Goal: Task Accomplishment & Management: Manage account settings

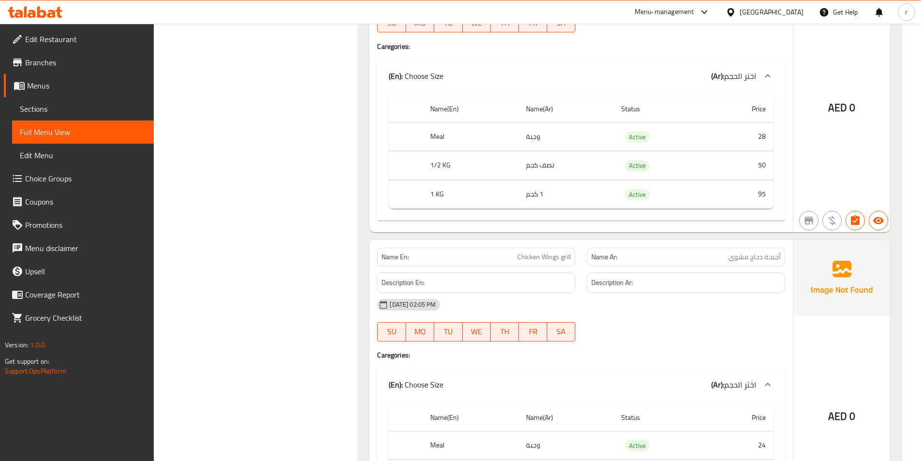
scroll to position [7518, 0]
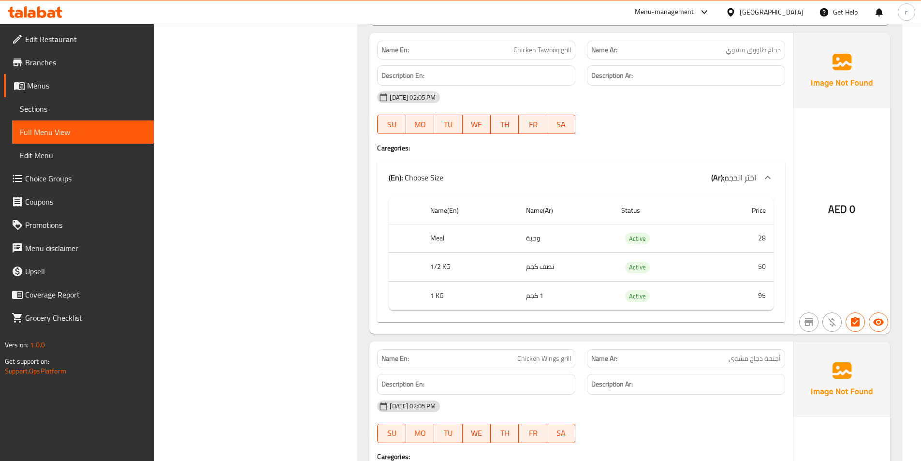
click at [745, 10] on div "[GEOGRAPHIC_DATA]" at bounding box center [772, 12] width 64 height 11
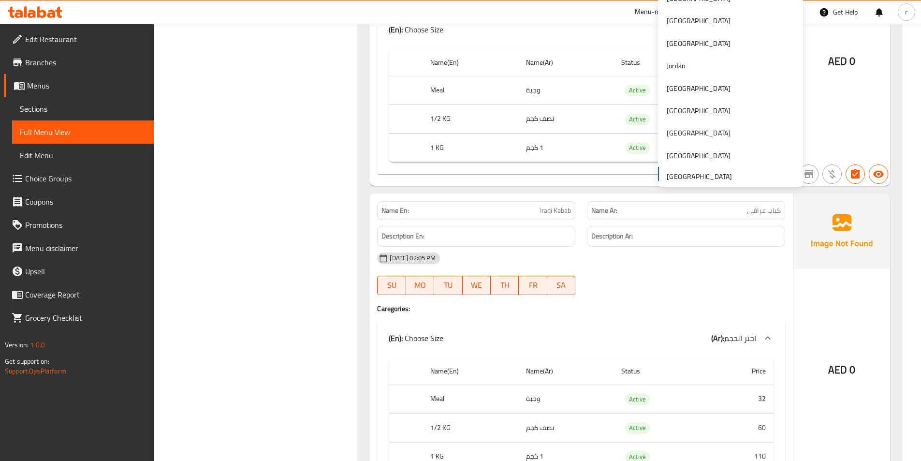
scroll to position [4811, 0]
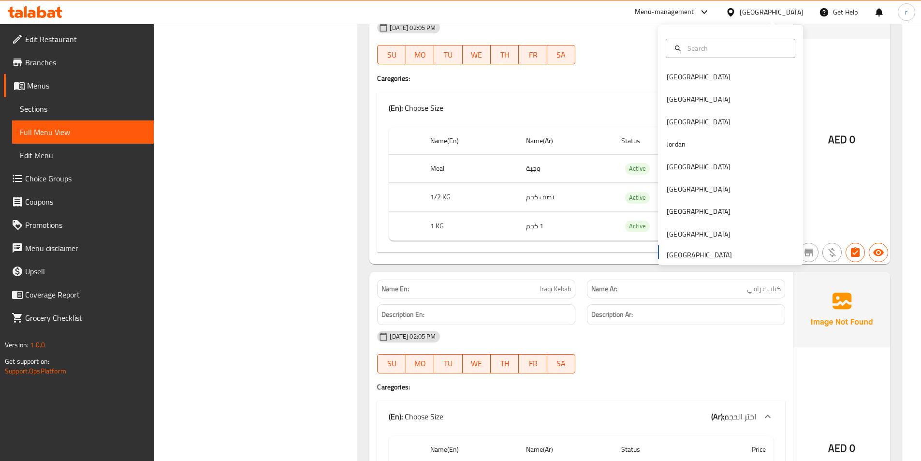
click at [66, 53] on link "Branches" at bounding box center [79, 62] width 150 height 23
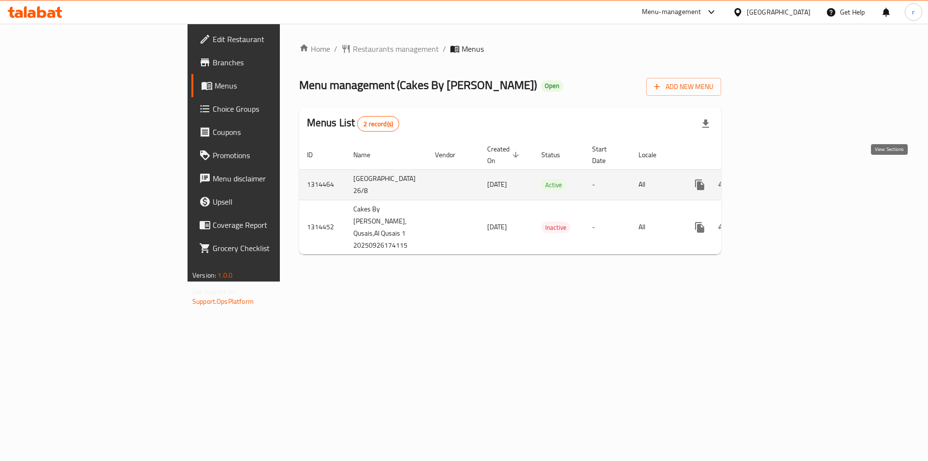
click at [775, 179] on icon "enhanced table" at bounding box center [770, 185] width 12 height 12
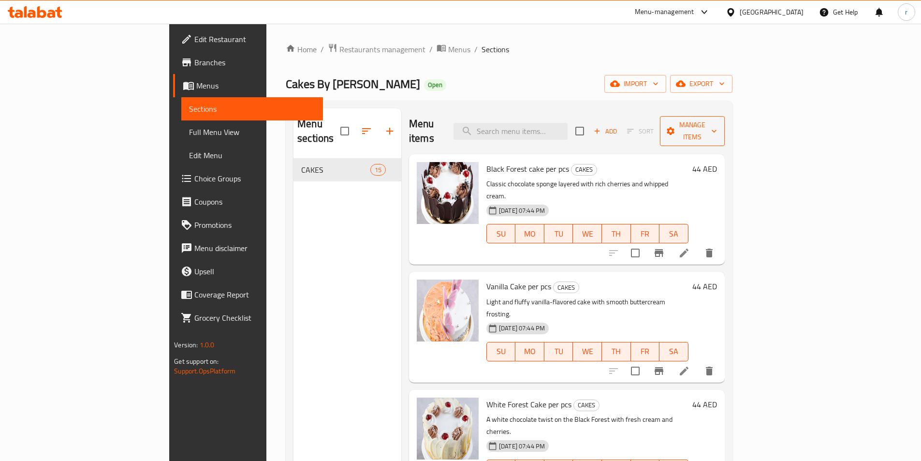
click at [717, 120] on span "Manage items" at bounding box center [692, 131] width 49 height 24
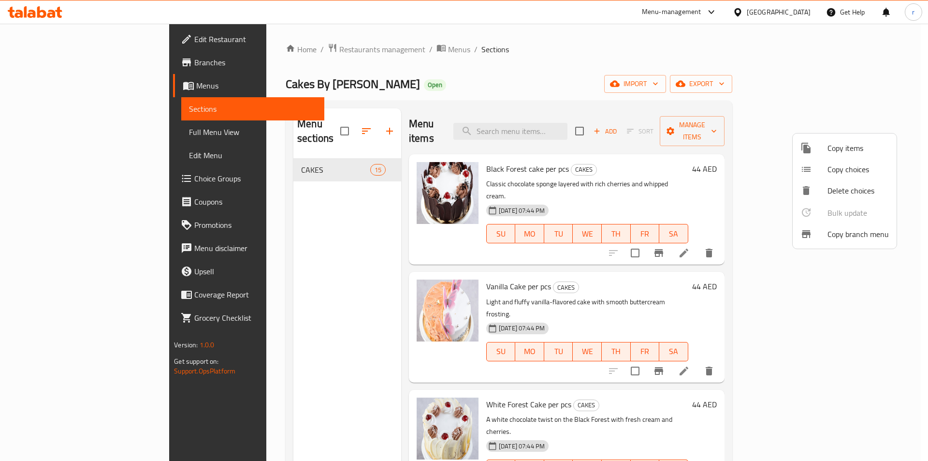
click at [844, 232] on span "Copy branch menu" at bounding box center [858, 234] width 61 height 12
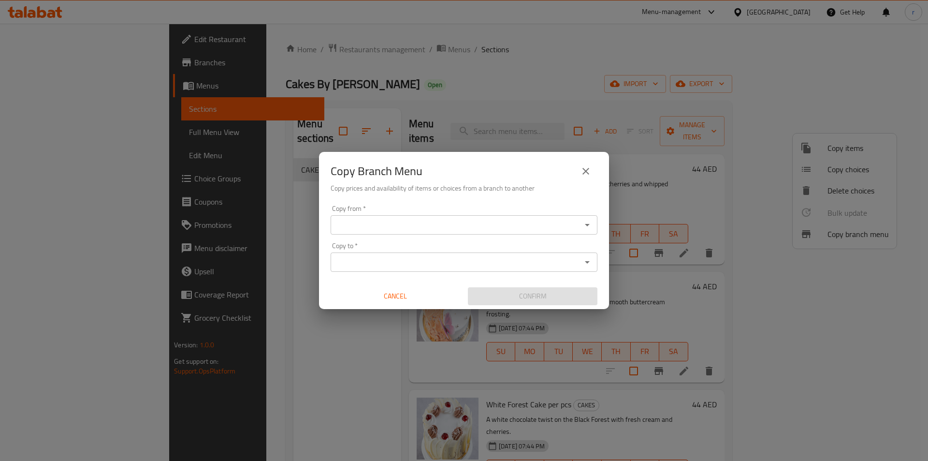
click at [385, 228] on input "Copy from   *" at bounding box center [456, 225] width 245 height 14
click at [520, 227] on input "Copy from   *" at bounding box center [456, 225] width 245 height 14
click at [586, 228] on icon "Open" at bounding box center [588, 225] width 12 height 12
click at [589, 265] on icon "Open" at bounding box center [588, 262] width 12 height 12
click at [589, 261] on icon "Open" at bounding box center [587, 262] width 5 height 2
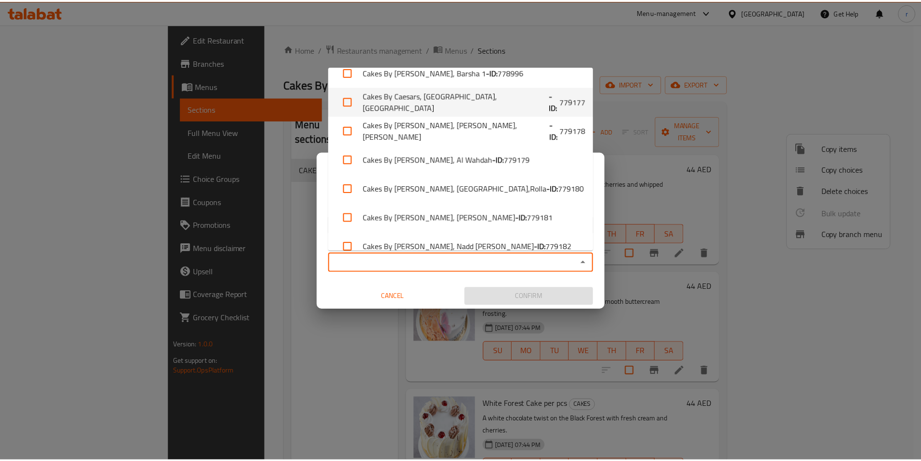
scroll to position [114, 0]
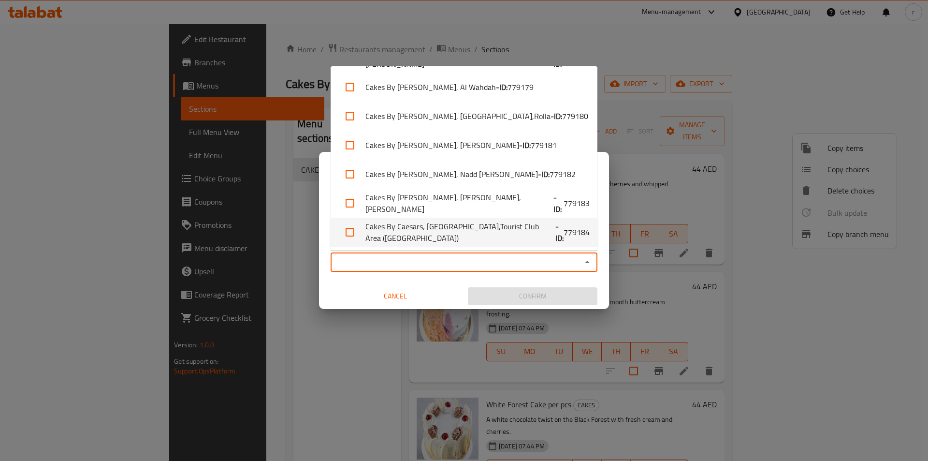
click at [564, 231] on span "779184" at bounding box center [577, 232] width 26 height 12
checkbox input "true"
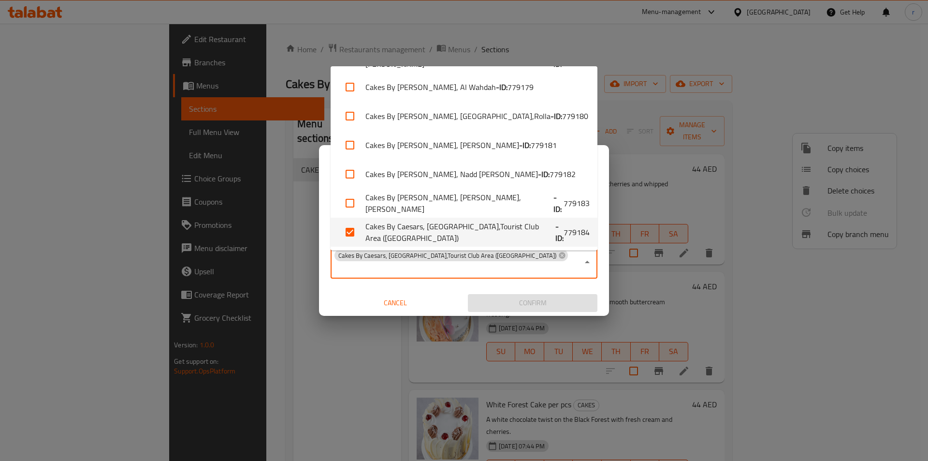
click at [588, 262] on icon "Close" at bounding box center [587, 262] width 5 height 2
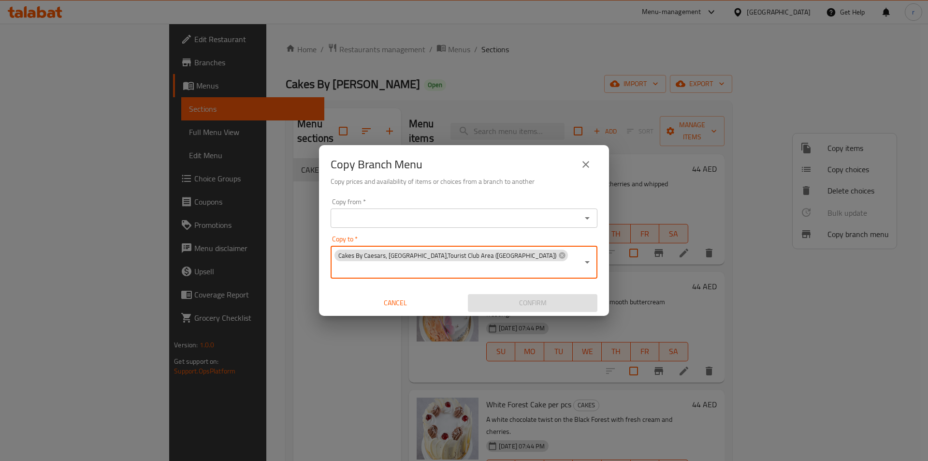
click at [589, 222] on icon "Open" at bounding box center [588, 218] width 12 height 12
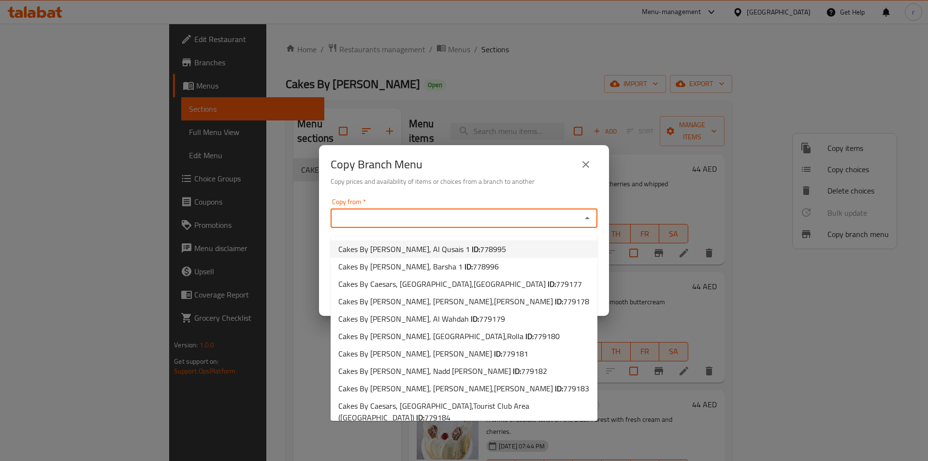
click at [555, 246] on li "Cakes By Caesars, Al Qusais 1 ID: 778995" at bounding box center [464, 248] width 267 height 17
type input "Cakes By Caesars, Al Qusais 1"
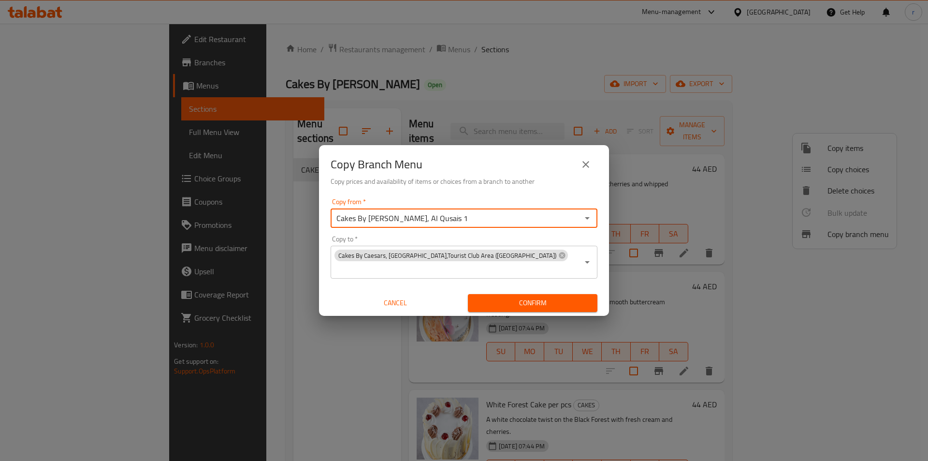
click at [539, 297] on span "Confirm" at bounding box center [533, 303] width 114 height 12
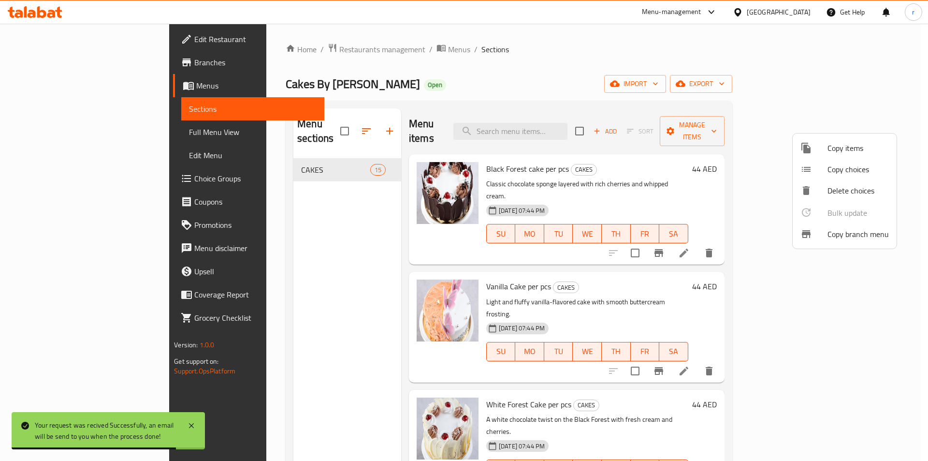
click at [113, 69] on div at bounding box center [464, 230] width 928 height 461
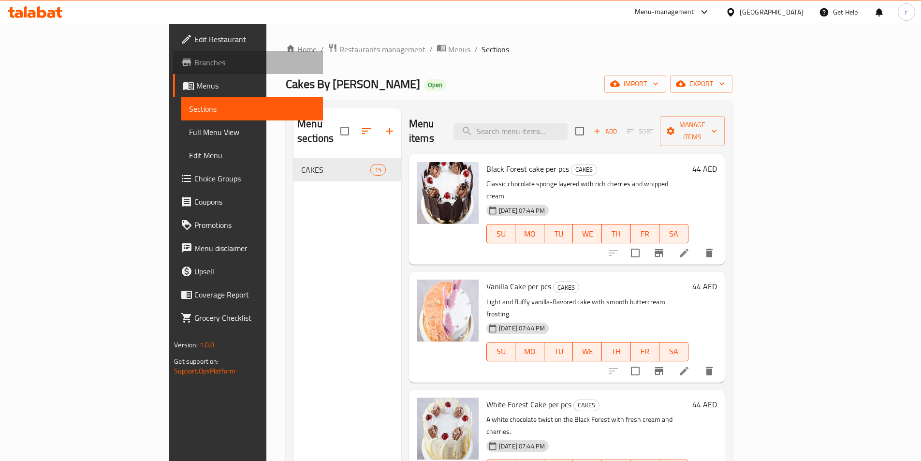
click at [194, 64] on span "Branches" at bounding box center [254, 63] width 121 height 12
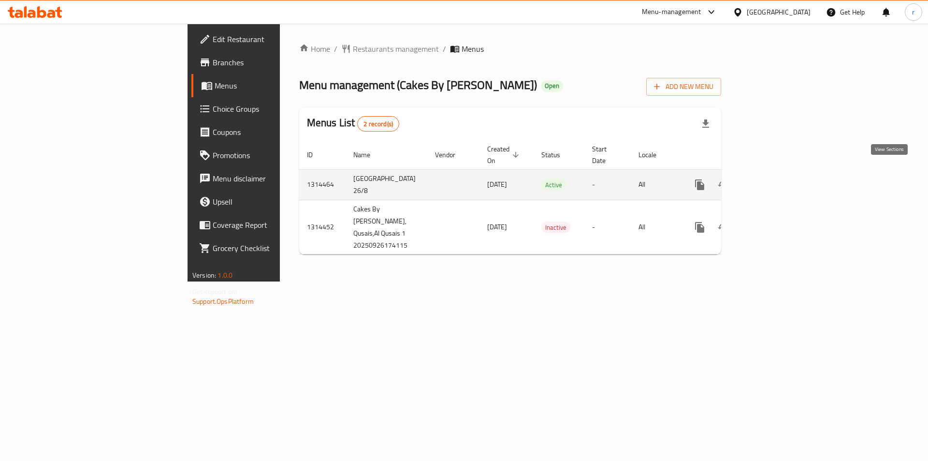
click at [781, 173] on link "enhanced table" at bounding box center [769, 184] width 23 height 23
click at [774, 180] on icon "enhanced table" at bounding box center [769, 184] width 9 height 9
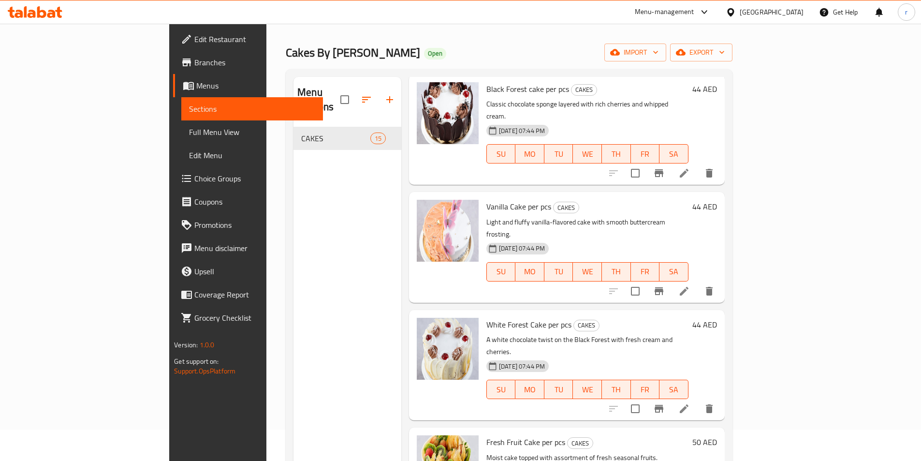
scroll to position [48, 0]
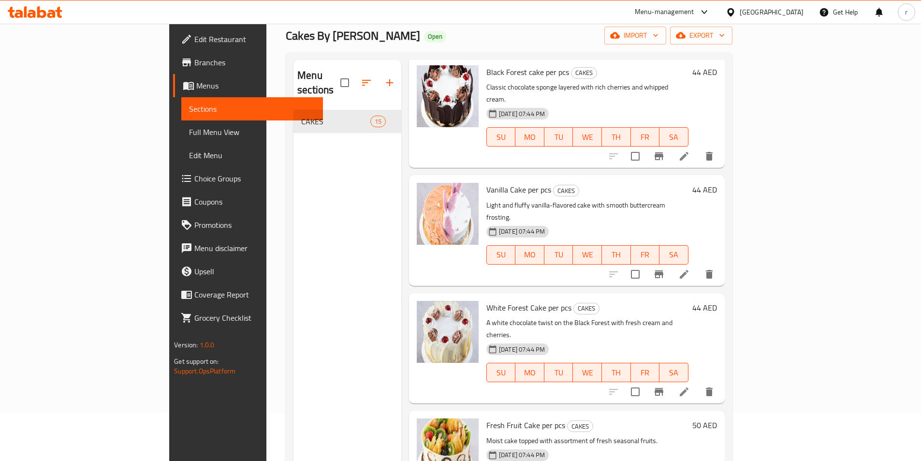
click at [189, 134] on span "Full Menu View" at bounding box center [252, 132] width 126 height 12
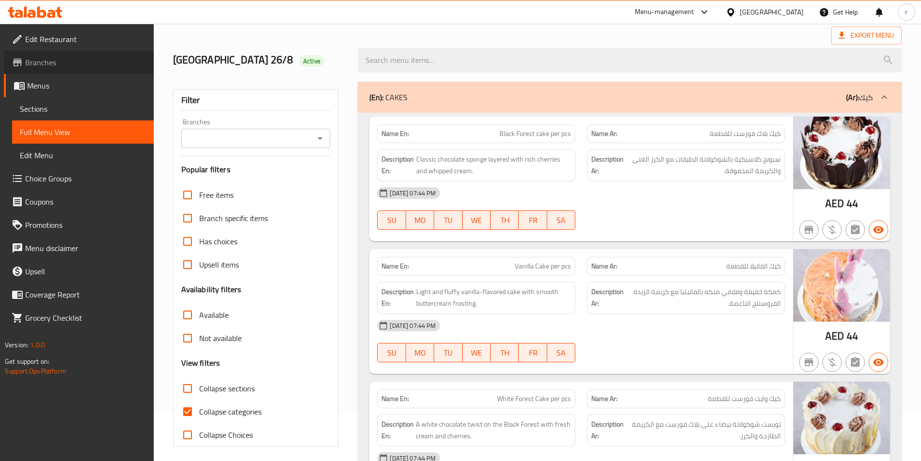
click at [51, 66] on span "Branches" at bounding box center [85, 63] width 121 height 12
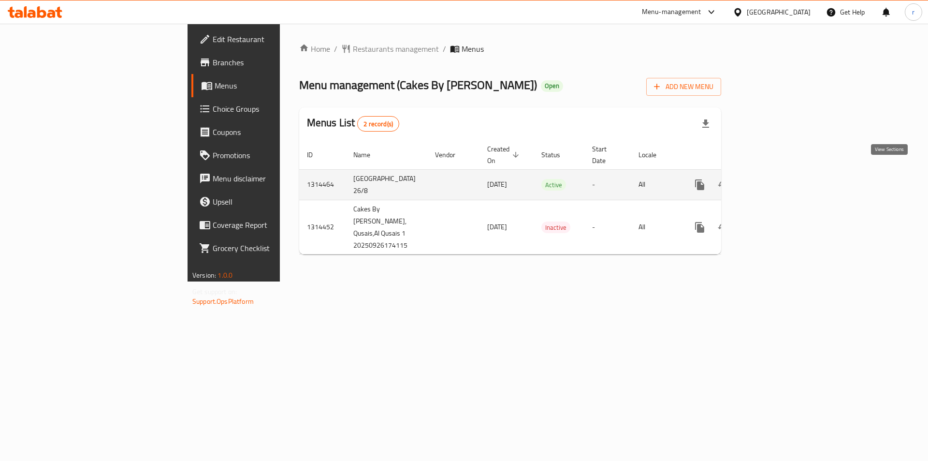
click at [775, 179] on icon "enhanced table" at bounding box center [770, 185] width 12 height 12
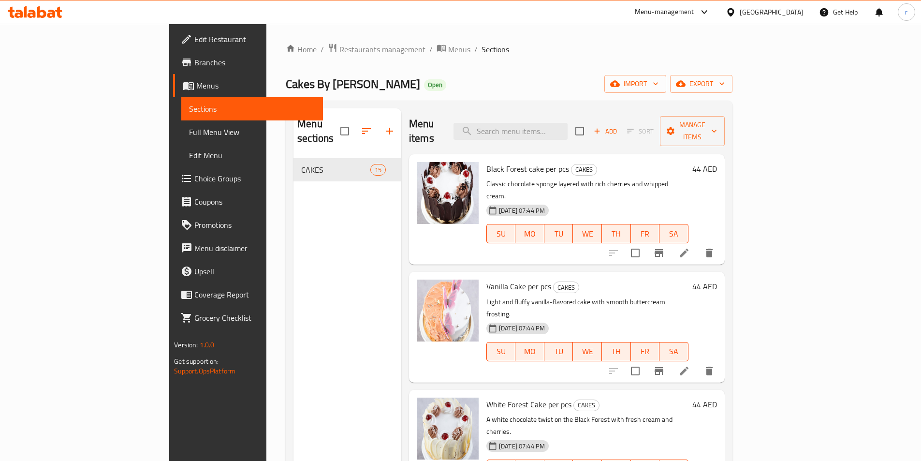
click at [181, 139] on link "Full Menu View" at bounding box center [252, 131] width 142 height 23
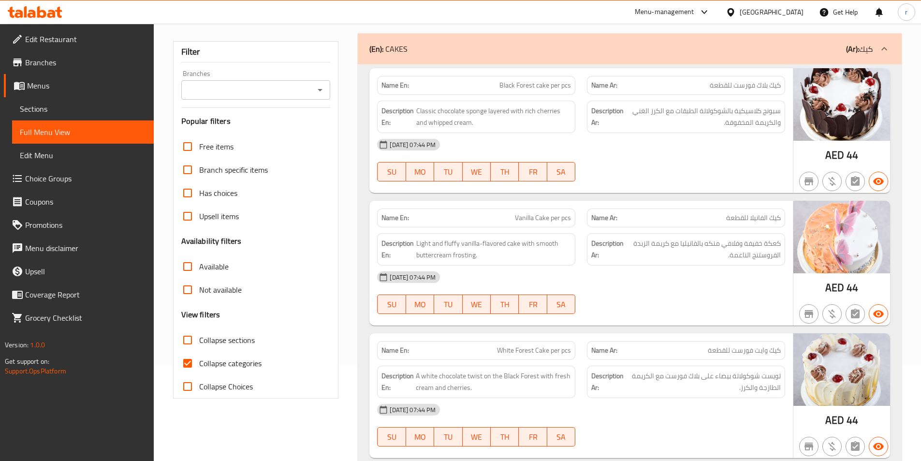
click at [246, 361] on span "Collapse categories" at bounding box center [230, 363] width 62 height 12
click at [199, 361] on input "Collapse categories" at bounding box center [187, 362] width 23 height 23
checkbox input "false"
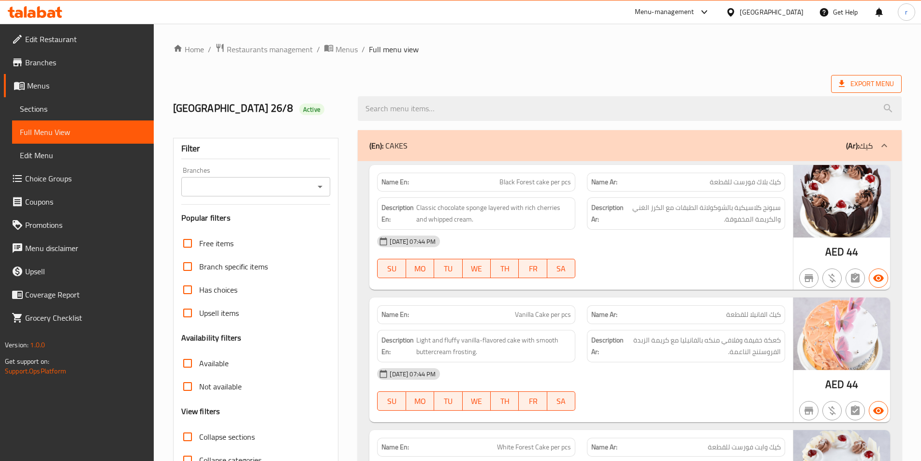
click at [846, 84] on icon at bounding box center [842, 84] width 10 height 10
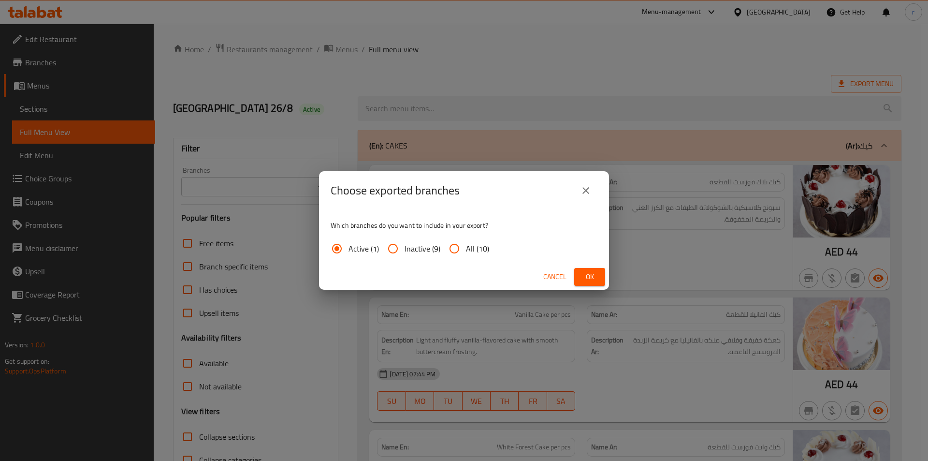
click at [460, 248] on input "All (10)" at bounding box center [454, 248] width 23 height 23
radio input "true"
click at [585, 273] on span "Ok" at bounding box center [589, 277] width 15 height 12
